Goal: Task Accomplishment & Management: Complete application form

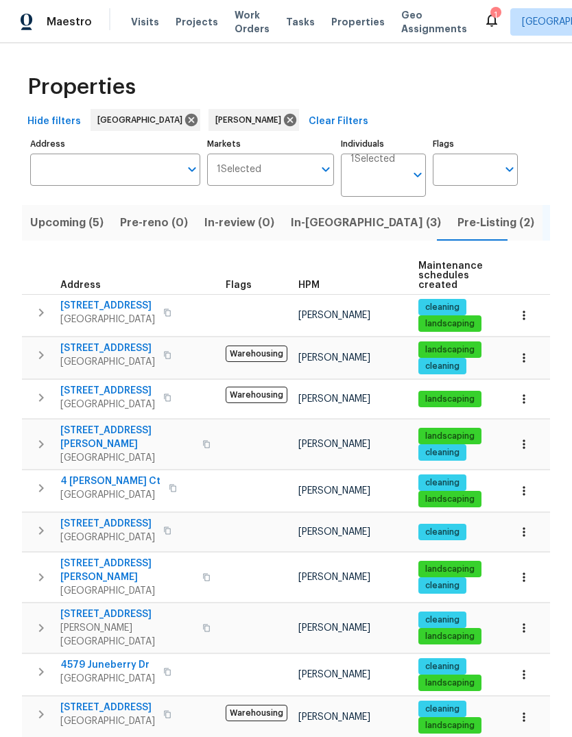
click at [148, 23] on span "Visits" at bounding box center [145, 22] width 28 height 14
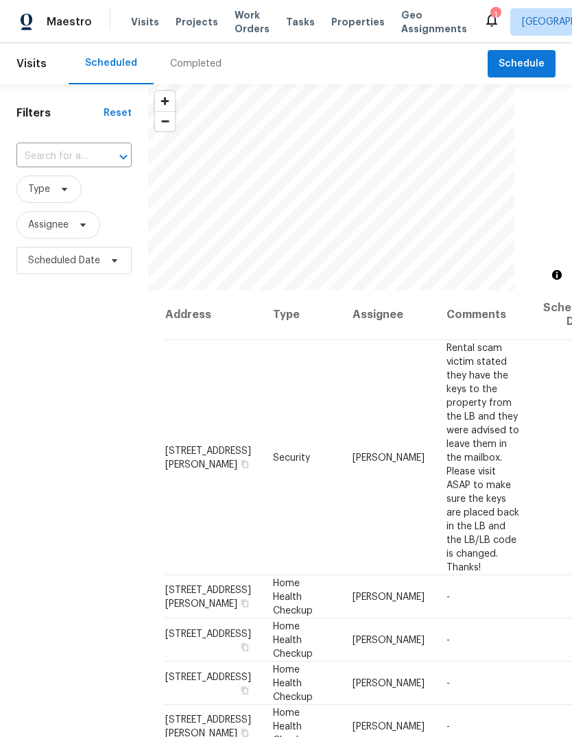
click at [86, 154] on input "text" at bounding box center [54, 156] width 77 height 21
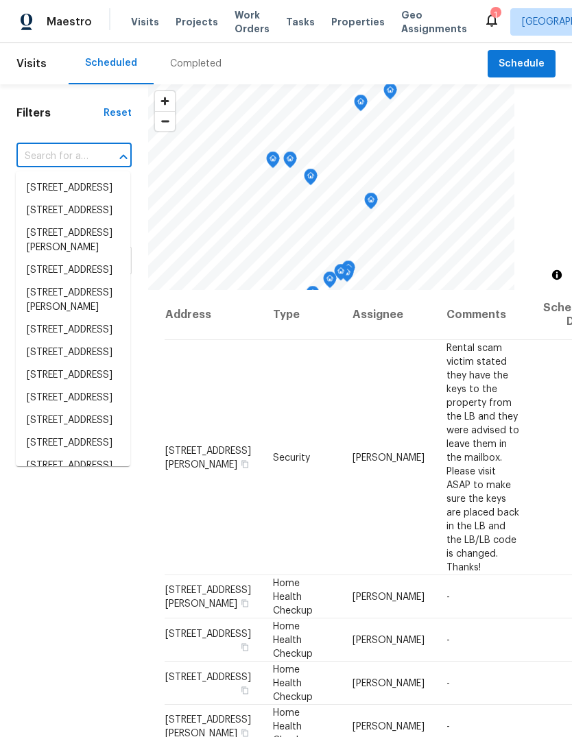
click at [84, 143] on div "​" at bounding box center [73, 156] width 115 height 29
click at [82, 154] on input "text" at bounding box center [54, 156] width 77 height 21
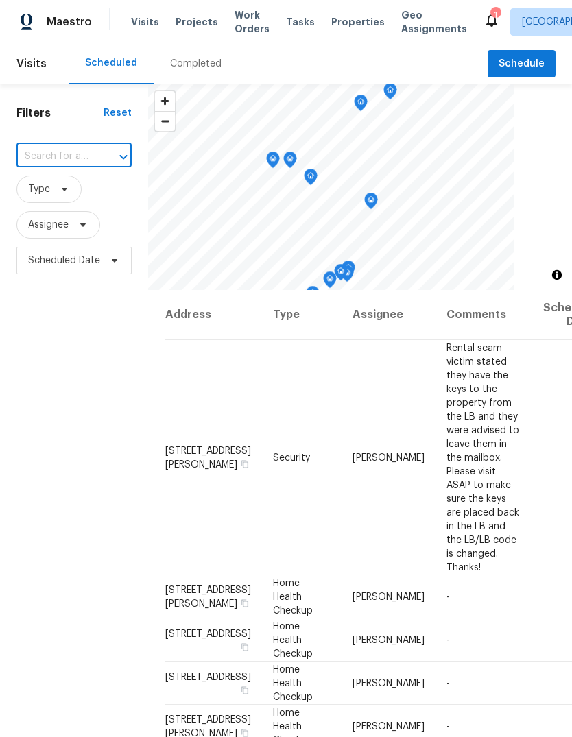
paste input "[STREET_ADDRESS]"
type input "[STREET_ADDRESS]"
click at [48, 199] on li "[STREET_ADDRESS]" at bounding box center [73, 188] width 114 height 23
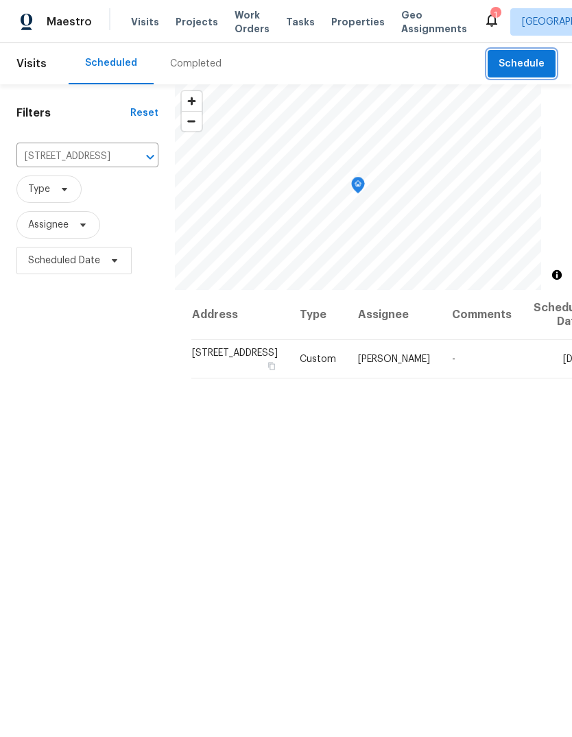
click at [515, 63] on span "Schedule" at bounding box center [521, 64] width 46 height 17
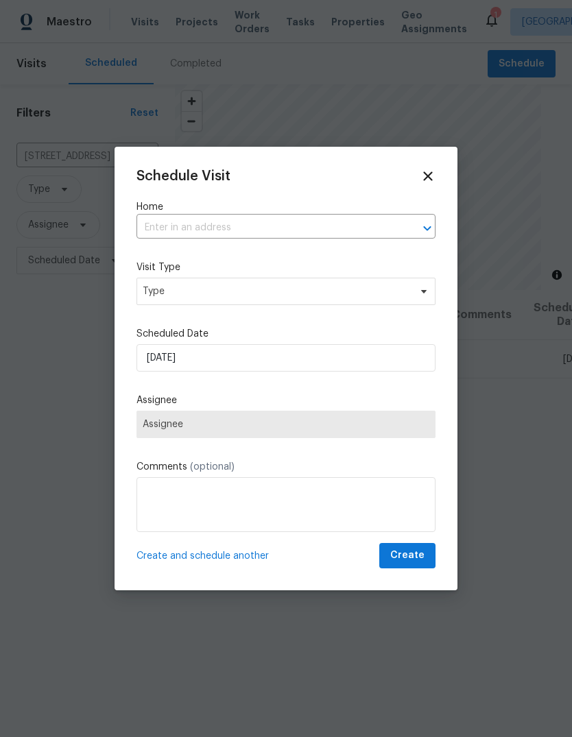
click at [328, 231] on input "text" at bounding box center [266, 227] width 260 height 21
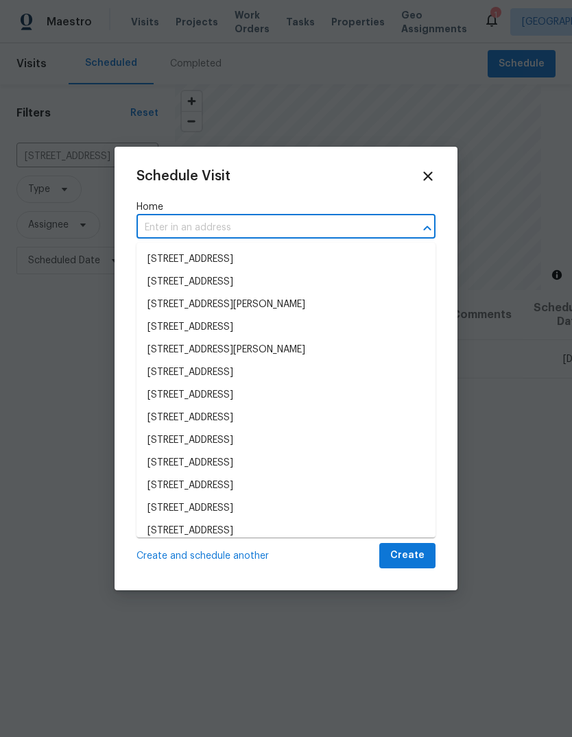
click at [327, 226] on input "text" at bounding box center [266, 227] width 260 height 21
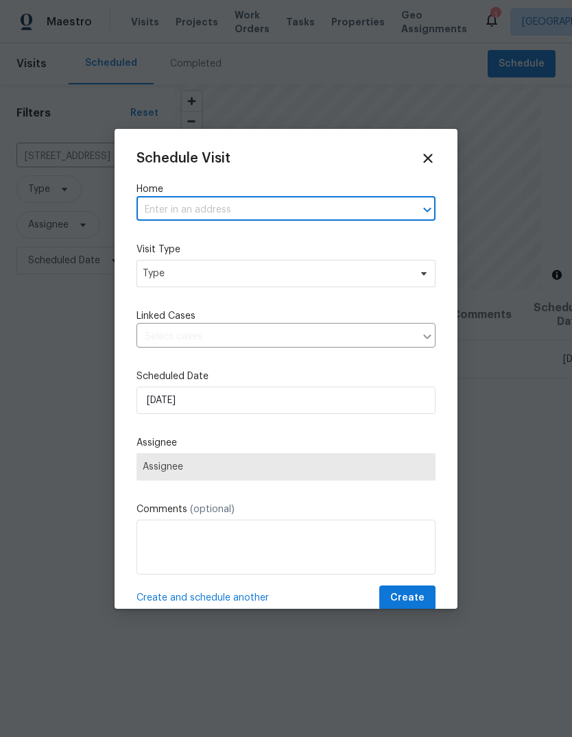
click at [77, 202] on div at bounding box center [286, 368] width 572 height 737
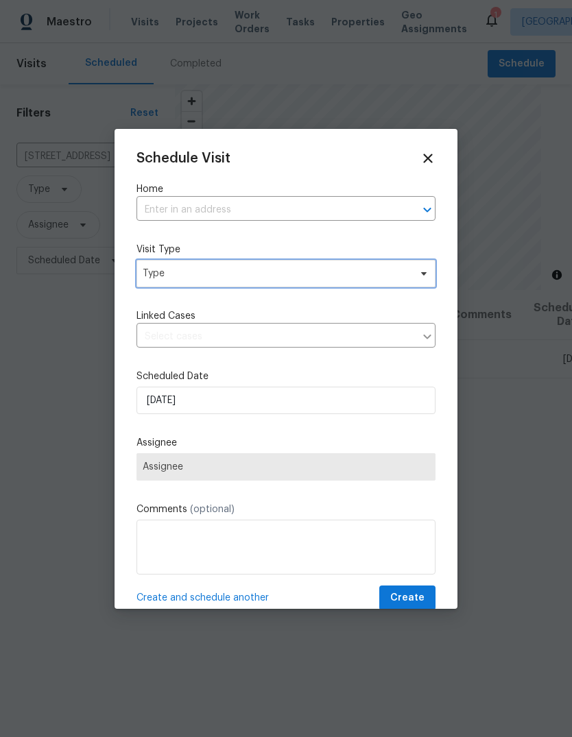
click at [276, 271] on span "Type" at bounding box center [276, 274] width 267 height 14
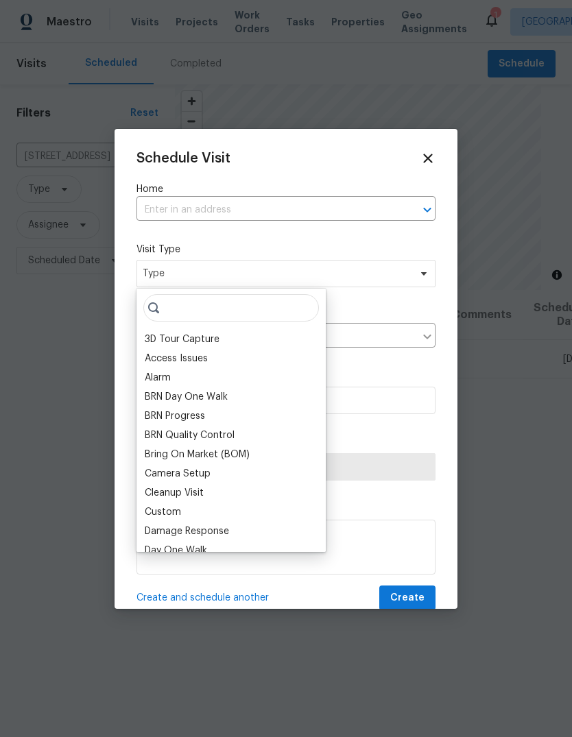
click at [252, 214] on input "text" at bounding box center [266, 209] width 260 height 21
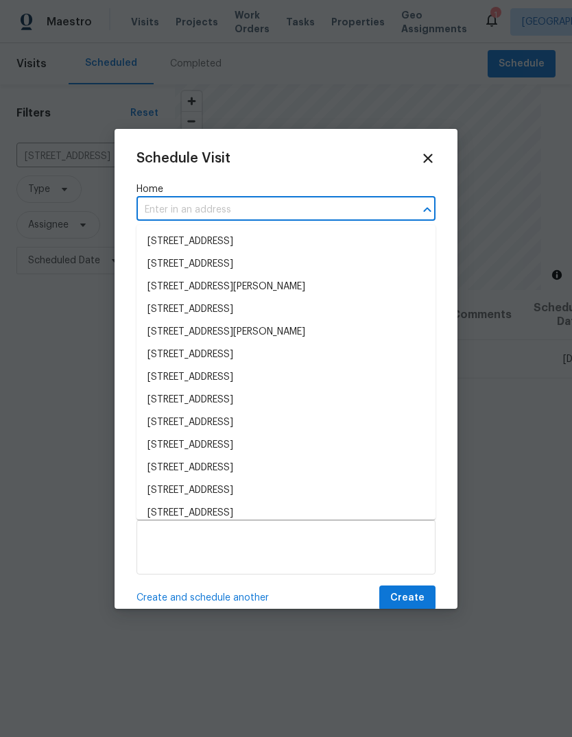
click at [266, 202] on input "text" at bounding box center [266, 209] width 260 height 21
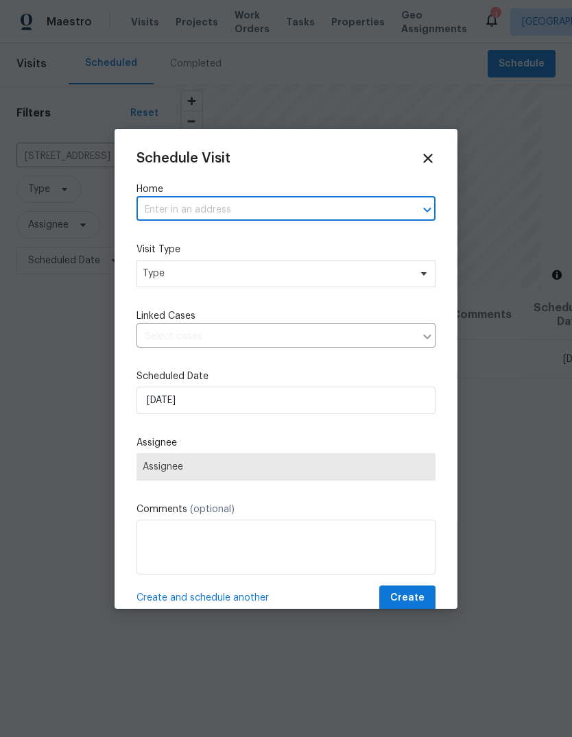
paste input "[STREET_ADDRESS]"
type input "[STREET_ADDRESS]"
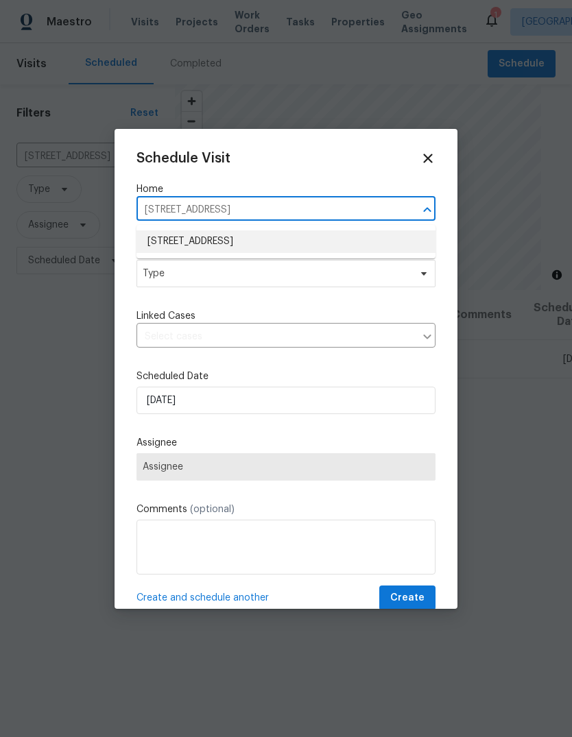
click at [291, 241] on li "[STREET_ADDRESS]" at bounding box center [285, 241] width 299 height 23
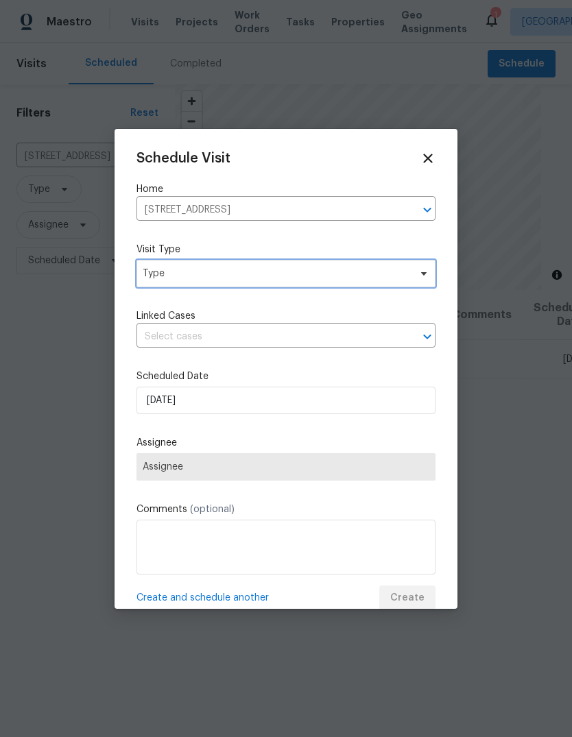
click at [239, 278] on span "Type" at bounding box center [276, 274] width 267 height 14
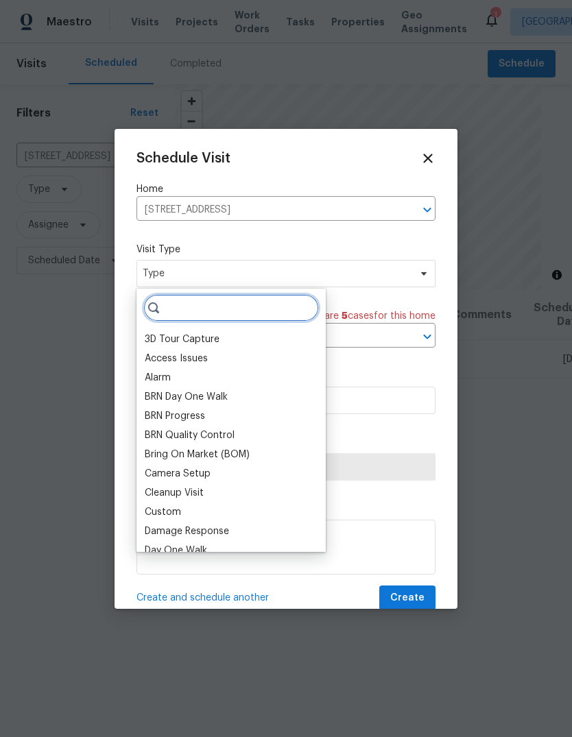
click at [241, 308] on input "search" at bounding box center [230, 307] width 175 height 27
type input "C"
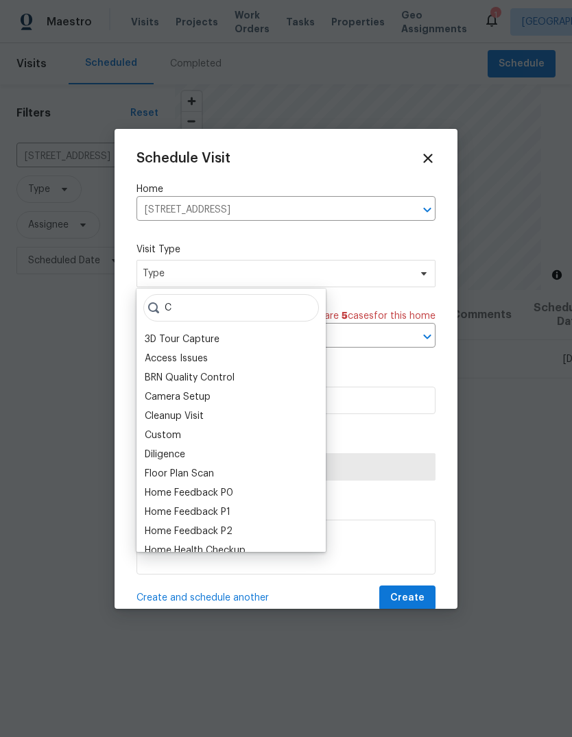
click at [197, 434] on div "Custom" at bounding box center [231, 435] width 181 height 19
click at [142, 427] on div "Custom" at bounding box center [231, 435] width 181 height 19
click at [145, 431] on div "Custom" at bounding box center [163, 435] width 36 height 14
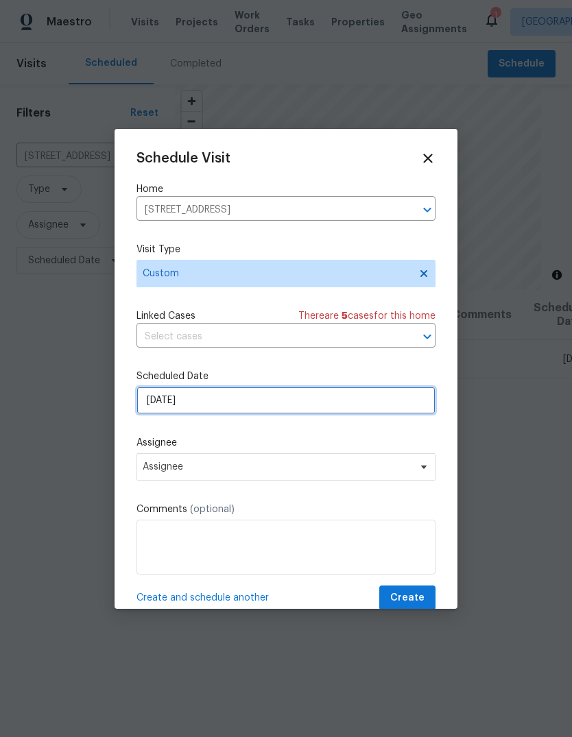
click at [328, 406] on input "[DATE]" at bounding box center [285, 400] width 299 height 27
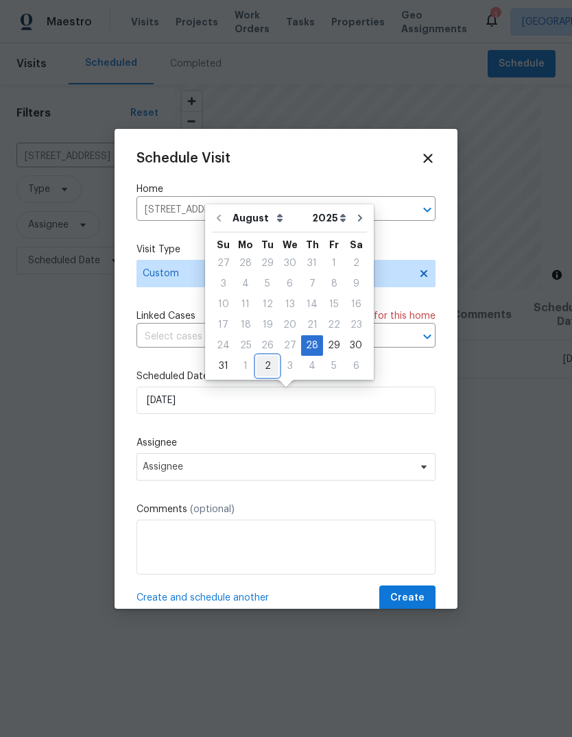
click at [271, 363] on div "2" at bounding box center [267, 365] width 22 height 19
type input "[DATE]"
select select "8"
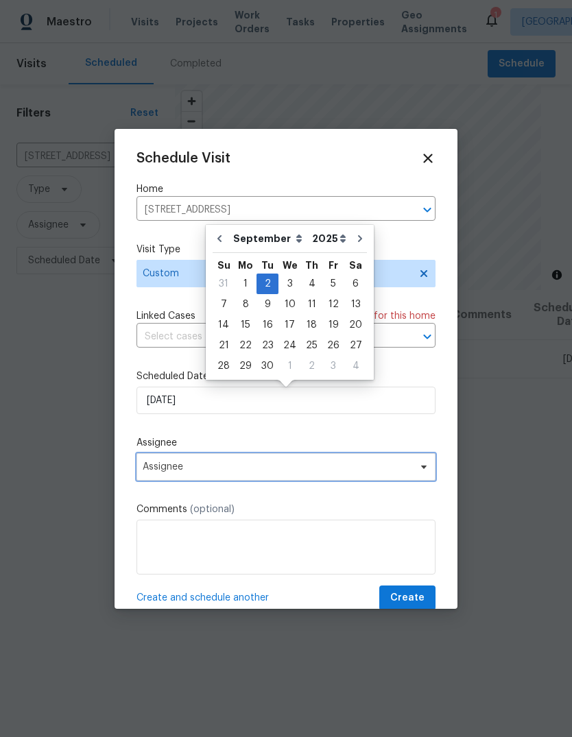
click at [398, 469] on span "Assignee" at bounding box center [277, 466] width 269 height 11
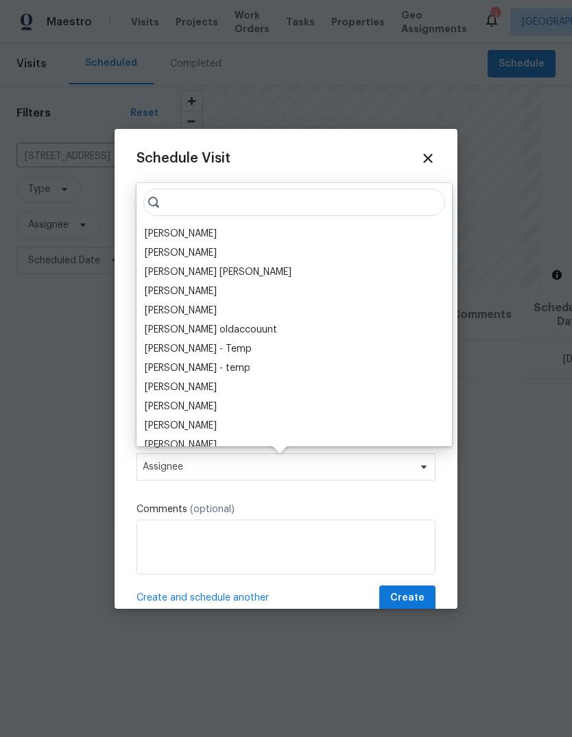
click at [237, 232] on div "[PERSON_NAME]" at bounding box center [294, 233] width 307 height 19
click at [167, 231] on div "[PERSON_NAME]" at bounding box center [181, 234] width 72 height 14
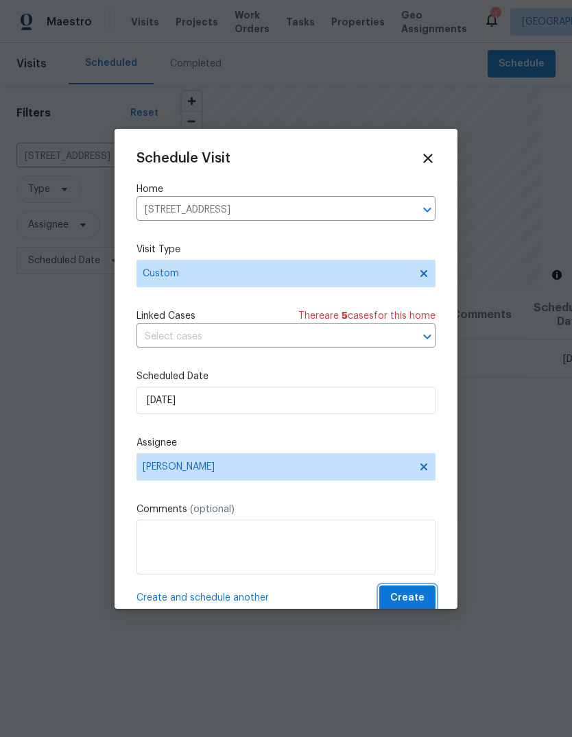
click at [423, 600] on span "Create" at bounding box center [407, 597] width 34 height 17
